Goal: Information Seeking & Learning: Learn about a topic

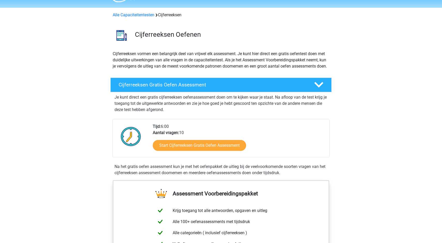
scroll to position [17, 0]
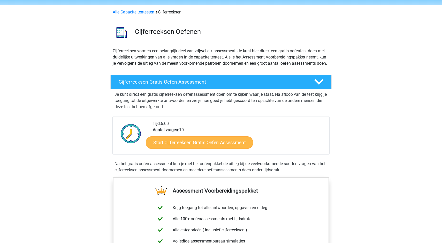
click at [182, 148] on link "Start Cijferreeksen Gratis Oefen Assessment" at bounding box center [199, 142] width 107 height 12
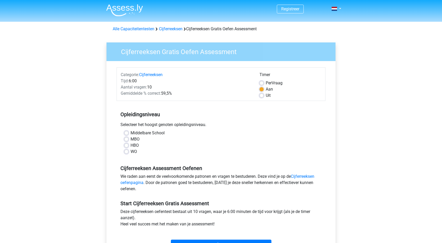
click at [131, 152] on label "WO" at bounding box center [134, 151] width 6 height 6
click at [127, 152] on input "WO" at bounding box center [126, 150] width 4 height 5
radio input "true"
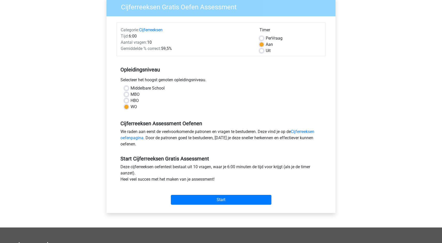
scroll to position [75, 0]
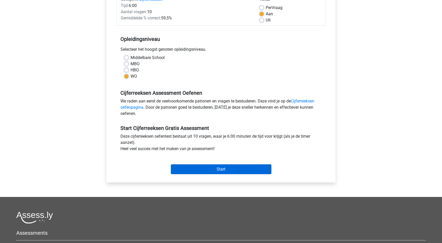
click at [203, 166] on input "Start" at bounding box center [221, 169] width 101 height 10
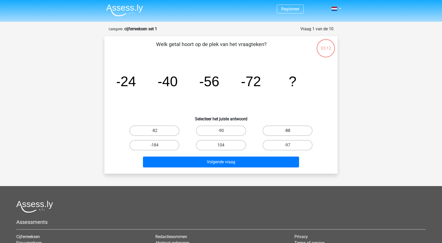
click at [279, 130] on label "-88" at bounding box center [288, 130] width 50 height 10
click at [287, 131] on input "-88" at bounding box center [288, 132] width 3 height 3
radio input "true"
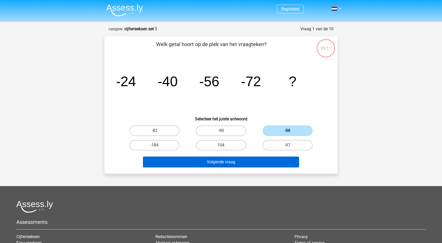
click at [244, 166] on button "Volgende vraag" at bounding box center [221, 161] width 156 height 11
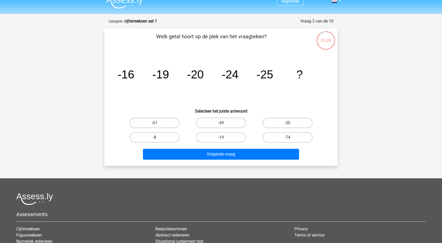
scroll to position [7, 0]
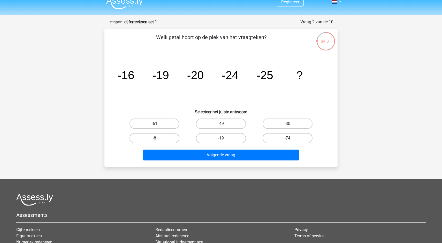
click at [222, 122] on label "-49" at bounding box center [221, 123] width 50 height 10
click at [222, 124] on input "-49" at bounding box center [222, 125] width 3 height 3
radio input "true"
click at [287, 119] on label "-30" at bounding box center [288, 123] width 50 height 10
click at [287, 124] on input "-30" at bounding box center [288, 125] width 3 height 3
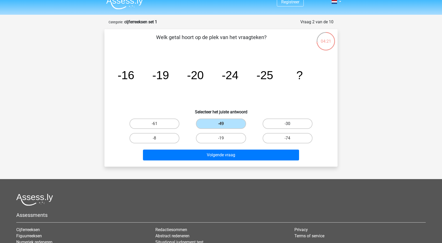
radio input "true"
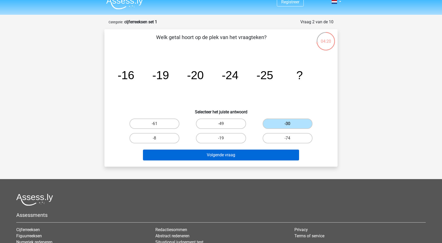
click at [231, 154] on button "Volgende vraag" at bounding box center [221, 154] width 156 height 11
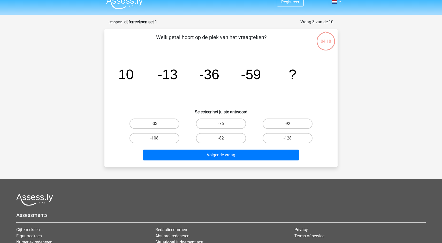
scroll to position [26, 0]
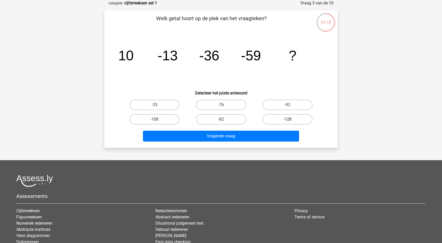
click at [278, 121] on label "-128" at bounding box center [288, 119] width 50 height 10
click at [287, 121] on input "-128" at bounding box center [288, 120] width 3 height 3
radio input "true"
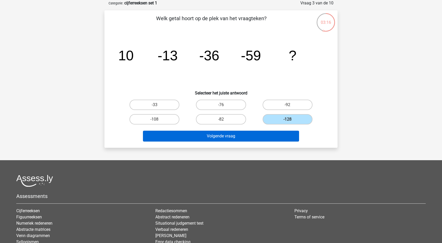
click at [271, 134] on button "Volgende vraag" at bounding box center [221, 136] width 156 height 11
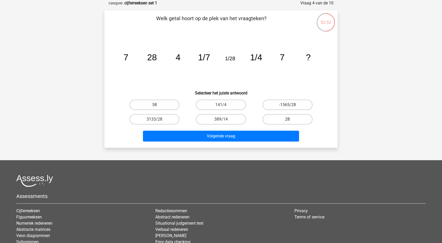
click at [284, 117] on label "28" at bounding box center [288, 119] width 50 height 10
click at [287, 119] on input "28" at bounding box center [288, 120] width 3 height 3
radio input "true"
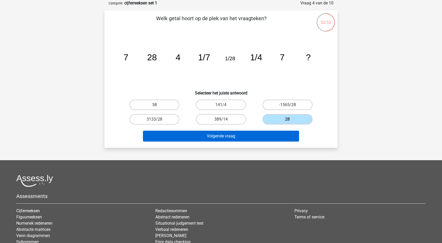
click at [260, 135] on button "Volgende vraag" at bounding box center [221, 136] width 156 height 11
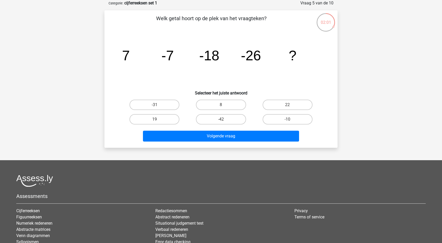
click at [178, 101] on div "-31" at bounding box center [154, 104] width 62 height 10
click at [173, 102] on label "-31" at bounding box center [154, 104] width 50 height 10
click at [158, 105] on input "-31" at bounding box center [156, 106] width 3 height 3
radio input "true"
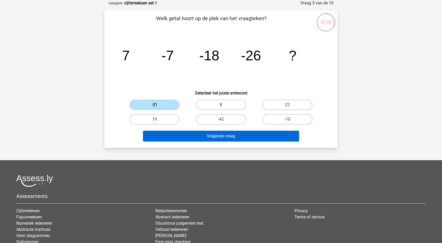
click at [179, 139] on button "Volgende vraag" at bounding box center [221, 136] width 156 height 11
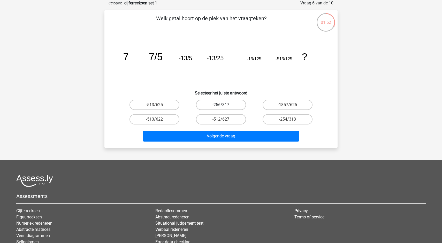
click at [229, 104] on label "-256/317" at bounding box center [221, 104] width 50 height 10
click at [224, 105] on input "-256/317" at bounding box center [222, 106] width 3 height 3
radio input "true"
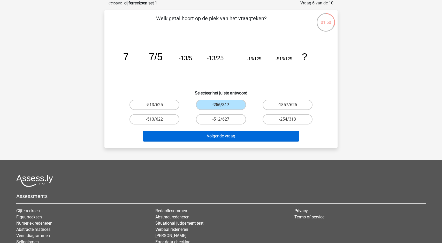
click at [221, 136] on button "Volgende vraag" at bounding box center [221, 136] width 156 height 11
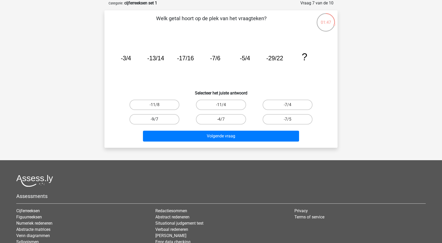
click at [177, 117] on label "-9/7" at bounding box center [154, 119] width 50 height 10
click at [158, 119] on input "-9/7" at bounding box center [156, 120] width 3 height 3
radio input "true"
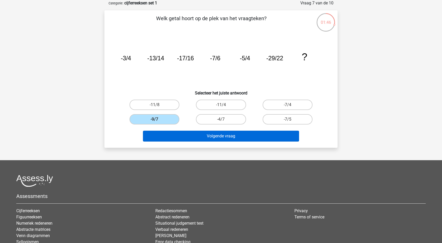
click at [183, 136] on button "Volgende vraag" at bounding box center [221, 136] width 156 height 11
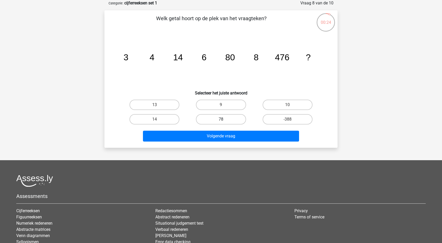
click at [216, 118] on label "78" at bounding box center [221, 119] width 50 height 10
click at [221, 119] on input "78" at bounding box center [222, 120] width 3 height 3
radio input "true"
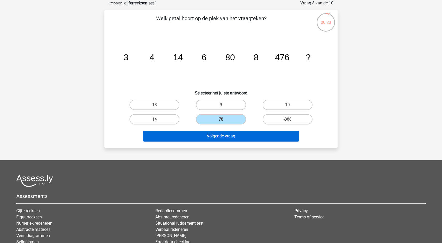
click at [212, 141] on button "Volgende vraag" at bounding box center [221, 136] width 156 height 11
